Goal: Transaction & Acquisition: Purchase product/service

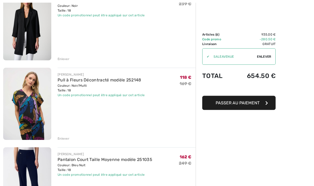
scroll to position [240, 0]
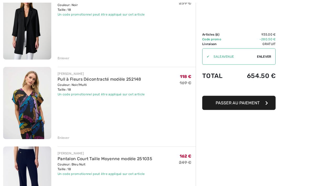
click at [25, 116] on img at bounding box center [27, 103] width 48 height 72
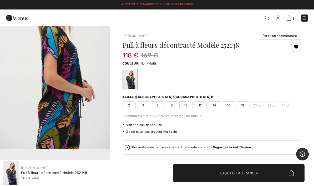
scroll to position [206, 0]
click at [77, 101] on img "2 / 4" at bounding box center [55, 66] width 110 height 165
click at [290, 19] on img at bounding box center [288, 18] width 4 height 5
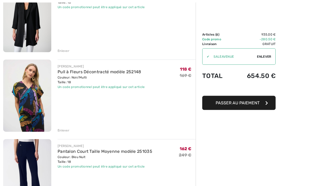
scroll to position [248, 0]
click at [63, 131] on div "Enlever" at bounding box center [64, 130] width 12 height 5
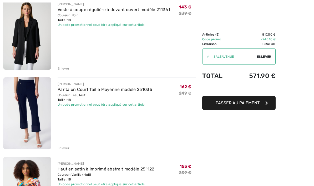
scroll to position [230, 0]
click at [23, 116] on img at bounding box center [27, 113] width 48 height 72
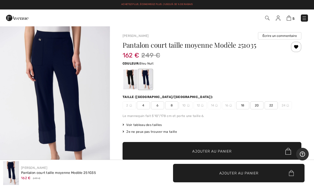
click at [230, 112] on div "Pantalon court taille moyenne Modèle 251035 162 € 249 € Couleur: Bleu Nuit Tail…" at bounding box center [211, 116] width 179 height 148
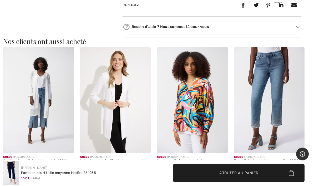
scroll to position [293, 0]
click at [191, 110] on img at bounding box center [192, 100] width 71 height 106
click at [197, 96] on img at bounding box center [192, 100] width 71 height 106
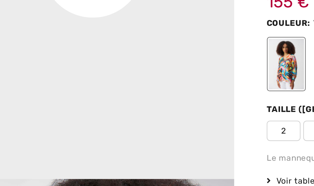
scroll to position [402, 0]
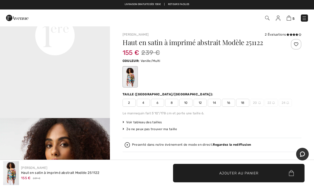
click at [291, 19] on img at bounding box center [288, 18] width 4 height 5
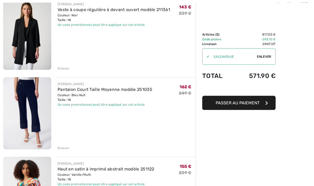
scroll to position [230, 0]
click at [63, 148] on div "Enlever" at bounding box center [64, 147] width 12 height 5
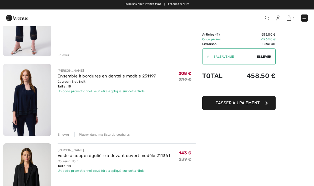
scroll to position [84, 0]
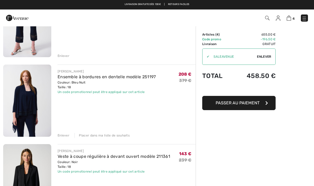
click at [27, 102] on img at bounding box center [27, 100] width 48 height 72
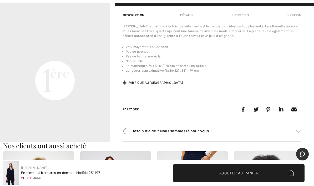
scroll to position [358, 0]
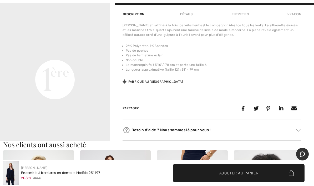
click at [71, 52] on video "Your browser does not support the video tag." at bounding box center [55, 24] width 110 height 55
click at [75, 52] on video "Your browser does not support the video tag." at bounding box center [55, 24] width 110 height 55
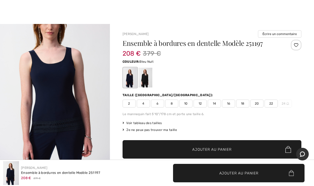
scroll to position [524, 0]
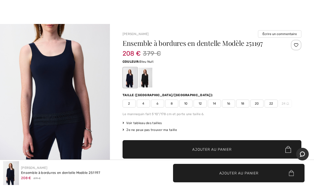
click at [62, 123] on img "3 / 9" at bounding box center [55, 76] width 110 height 165
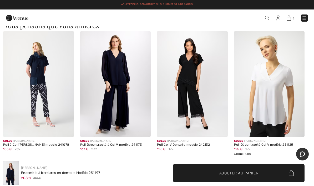
scroll to position [616, 0]
click at [273, 96] on img at bounding box center [269, 84] width 71 height 106
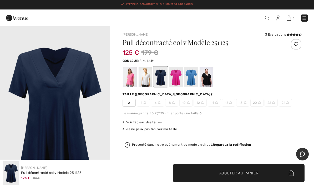
click at [146, 82] on div at bounding box center [145, 77] width 14 height 20
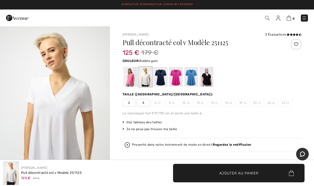
click at [134, 79] on div at bounding box center [130, 77] width 14 height 20
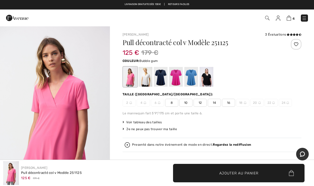
click at [179, 81] on div at bounding box center [176, 77] width 14 height 20
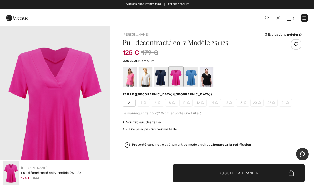
click at [207, 83] on div at bounding box center [206, 77] width 14 height 20
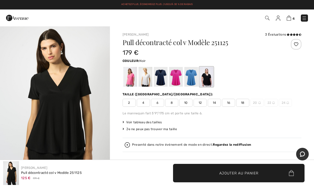
click at [191, 81] on div at bounding box center [191, 77] width 14 height 20
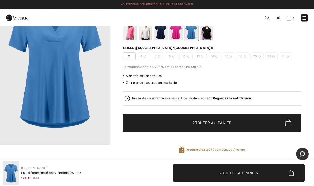
scroll to position [37, 0]
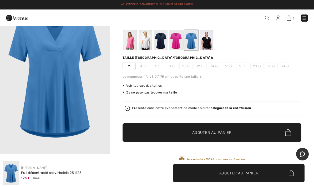
click at [290, 19] on img at bounding box center [288, 18] width 4 height 5
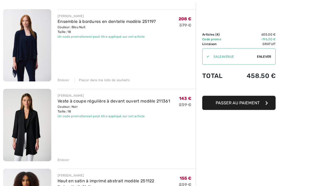
scroll to position [139, 0]
click at [29, 112] on img at bounding box center [27, 125] width 48 height 72
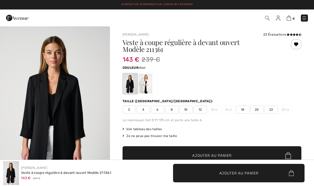
checkbox input "true"
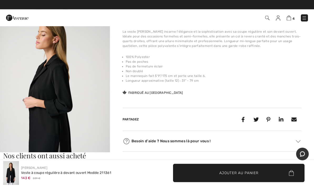
scroll to position [178, 0]
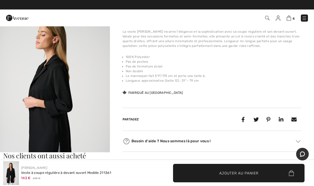
click at [45, 85] on img "2 / 8" at bounding box center [55, 94] width 110 height 165
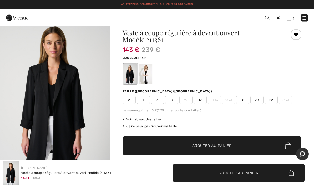
scroll to position [10, 0]
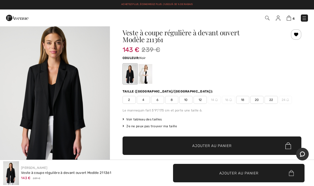
click at [146, 77] on div at bounding box center [145, 74] width 14 height 20
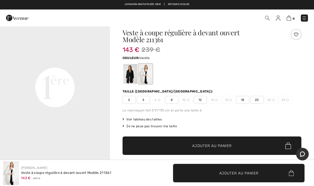
scroll to position [9, 0]
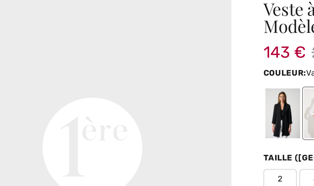
click at [42, 53] on video "Your browser does not support the video tag." at bounding box center [55, 32] width 110 height 55
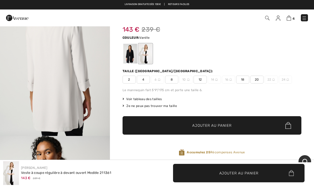
scroll to position [0, 0]
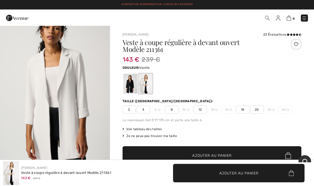
click at [128, 89] on div at bounding box center [130, 84] width 14 height 20
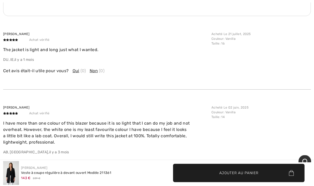
scroll to position [800, 0]
click at [9, 48] on p "The jacket is light and long just what I wanted." at bounding box center [105, 50] width 205 height 6
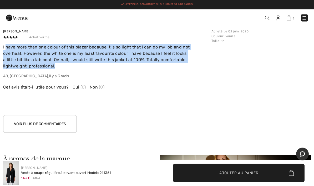
scroll to position [876, 0]
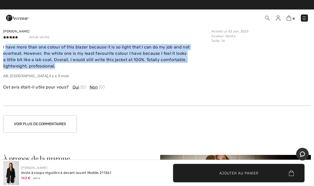
click at [61, 117] on button "Voir plus de commentaires" at bounding box center [40, 124] width 74 height 18
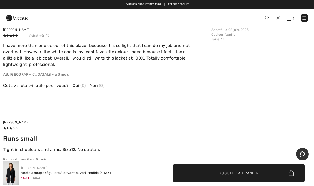
scroll to position [880, 0]
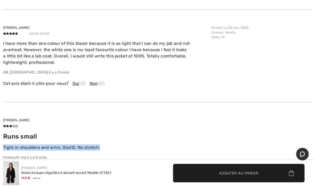
click at [247, 141] on div "Jill Runs small Tight in shoulders and arms. Size12. No stretch. Falmouth me , …" at bounding box center [156, 155] width 307 height 106
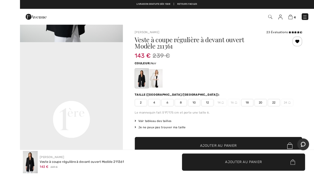
scroll to position [4, 0]
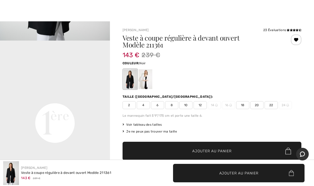
click at [83, 95] on video "Your browser does not support the video tag." at bounding box center [55, 67] width 110 height 55
click at [85, 95] on video "Your browser does not support the video tag." at bounding box center [55, 67] width 110 height 55
click at [89, 95] on video "Your browser does not support the video tag." at bounding box center [55, 67] width 110 height 55
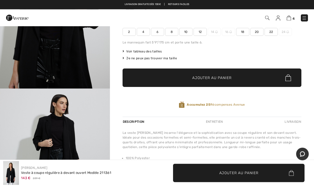
scroll to position [0, 0]
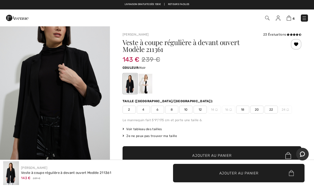
click at [290, 18] on img at bounding box center [288, 18] width 4 height 5
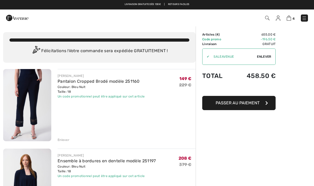
click at [276, 21] on link at bounding box center [278, 18] width 4 height 6
click at [280, 16] on img at bounding box center [278, 18] width 4 height 5
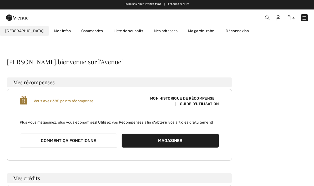
click at [197, 102] on span "Guide d'utilisation" at bounding box center [197, 103] width 44 height 4
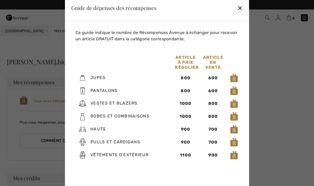
click at [242, 8] on div "✕" at bounding box center [240, 7] width 6 height 11
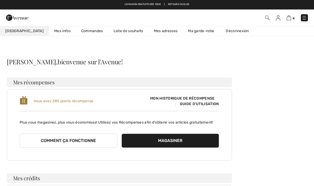
click at [190, 34] on link "Ma garde-robe" at bounding box center [201, 31] width 37 height 10
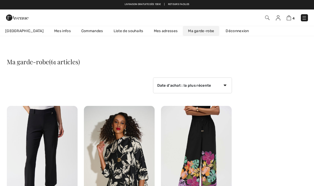
click at [290, 17] on img at bounding box center [288, 17] width 4 height 5
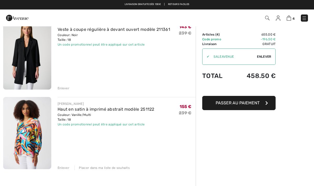
scroll to position [218, 0]
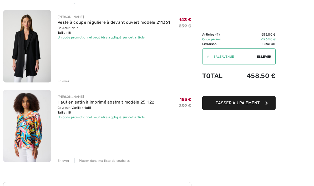
click at [238, 104] on span "Passer au paiement" at bounding box center [237, 102] width 44 height 5
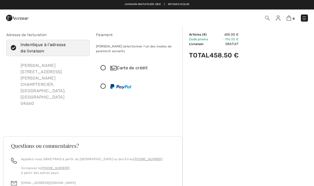
click at [104, 68] on icon at bounding box center [103, 68] width 14 height 6
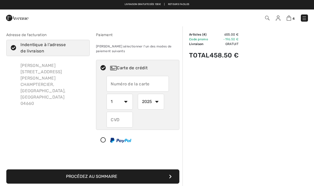
click at [116, 85] on input "text" at bounding box center [137, 84] width 62 height 16
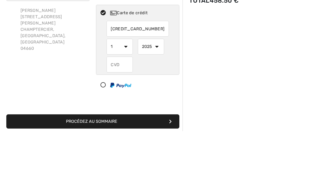
type input "4125253820719109"
click at [125, 94] on select "1 2 3 4 5 6 7 8 9 10 11 12" at bounding box center [119, 102] width 26 height 16
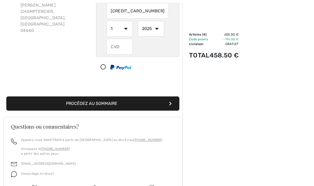
select select "9"
click at [155, 29] on select "2025 2026 2027 2028 2029 2030 2031 2032 2033 2034 2035" at bounding box center [151, 29] width 26 height 16
select select "2028"
click at [122, 52] on input "text" at bounding box center [119, 47] width 26 height 16
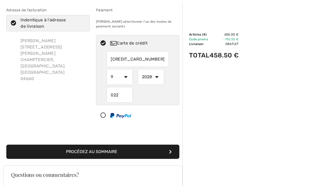
scroll to position [26, 0]
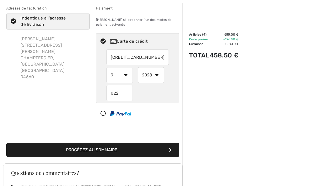
type input "022"
click at [105, 150] on button "Procédez au sommaire" at bounding box center [92, 150] width 173 height 14
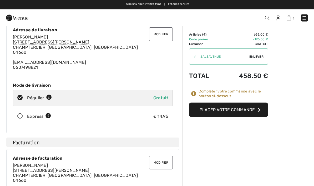
scroll to position [20, 0]
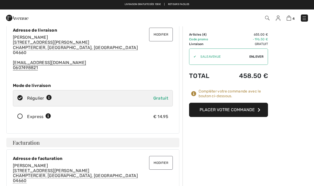
click at [244, 110] on button "Placer votre commande" at bounding box center [228, 109] width 79 height 14
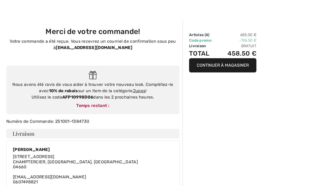
scroll to position [8, 0]
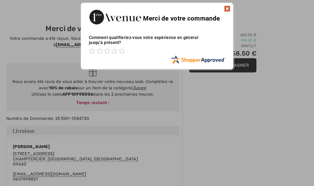
click at [228, 8] on img at bounding box center [227, 9] width 6 height 6
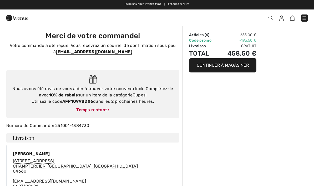
scroll to position [0, 0]
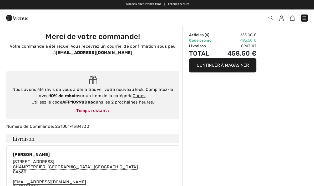
click at [306, 20] on img at bounding box center [303, 18] width 5 height 5
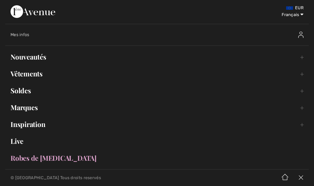
click at [33, 73] on link "Vêtements Toggle submenu" at bounding box center [156, 74] width 303 height 12
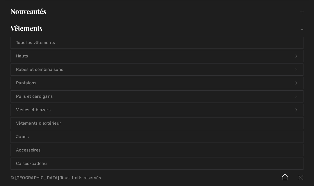
scroll to position [47, 0]
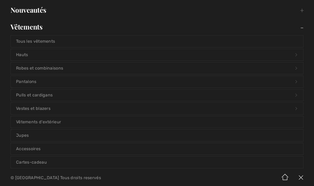
click at [27, 136] on link "Jupes" at bounding box center [157, 135] width 292 height 12
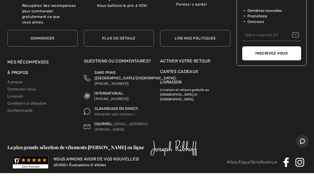
scroll to position [6657, 0]
